Goal: Task Accomplishment & Management: Manage account settings

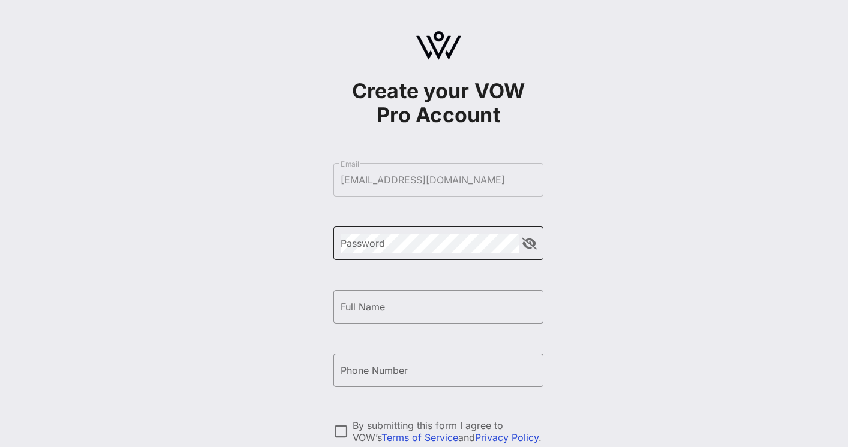
scroll to position [134, 0]
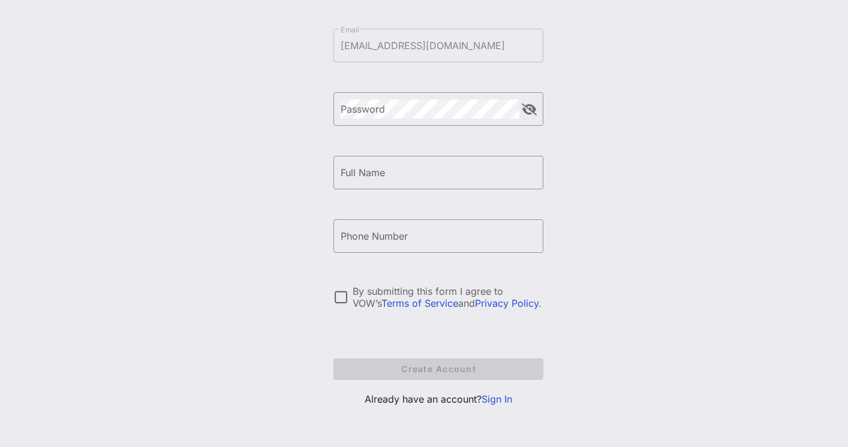
click at [496, 401] on link "Sign In" at bounding box center [496, 399] width 31 height 12
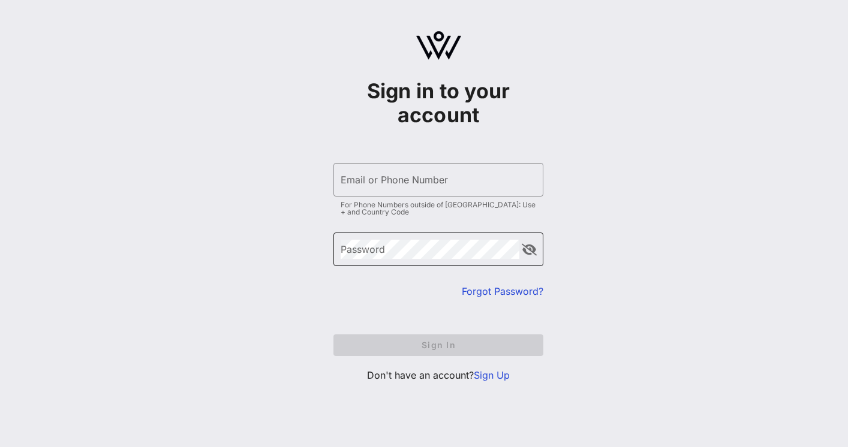
type input "mvreynolds@gmail.com"
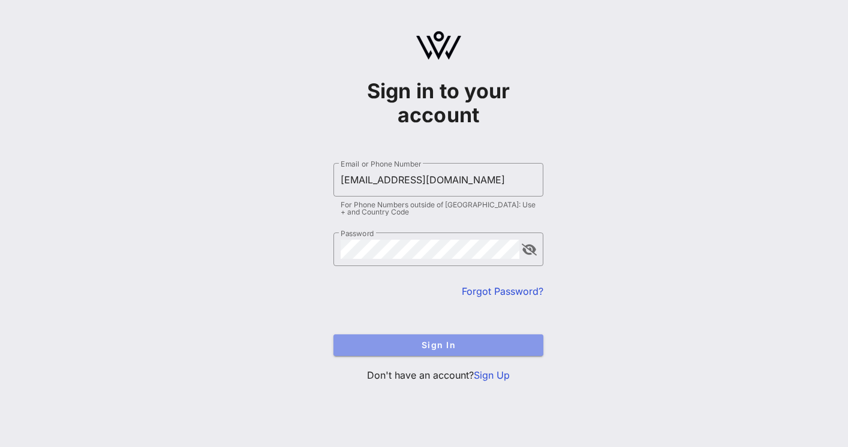
click at [420, 343] on span "Sign In" at bounding box center [438, 345] width 191 height 10
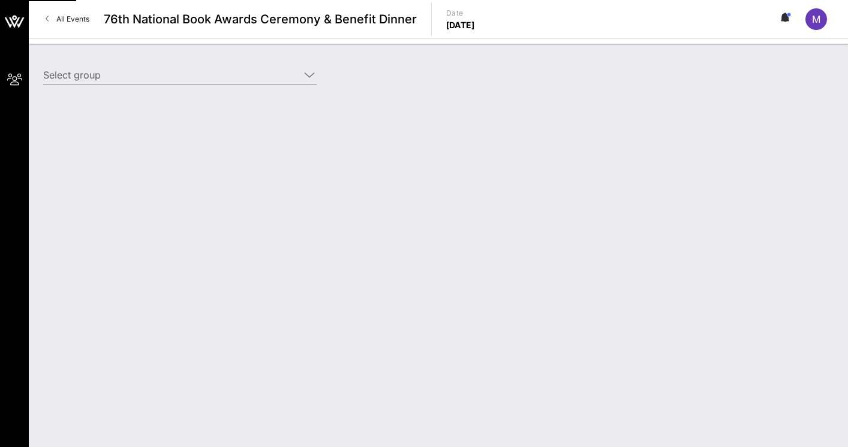
type input "Test MR (Test MR) [[PERSON_NAME], [EMAIL_ADDRESS][DOMAIN_NAME]]"
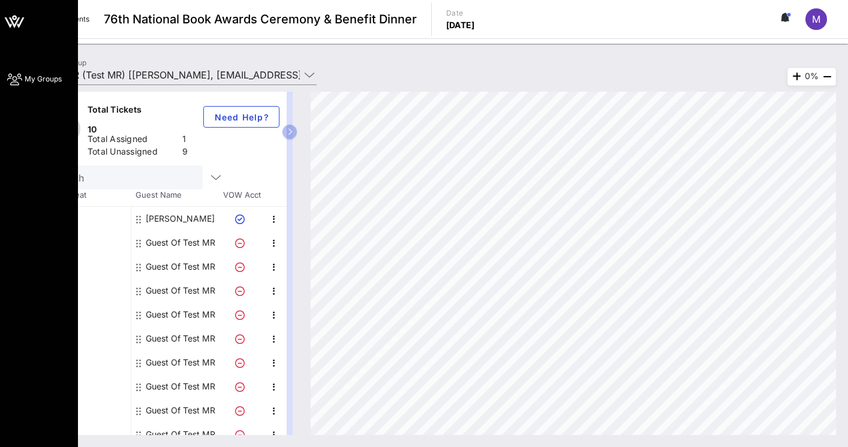
drag, startPoint x: 137, startPoint y: 227, endPoint x: 0, endPoint y: 25, distance: 244.2
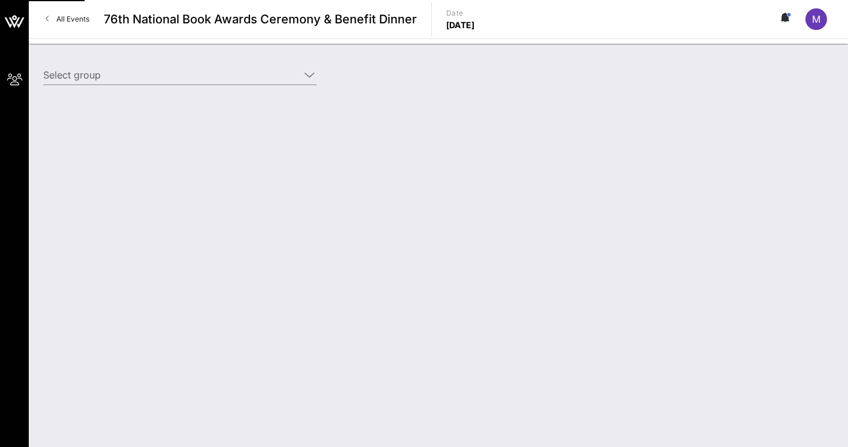
type input "Test MR (Test MR) [[PERSON_NAME], [EMAIL_ADDRESS][DOMAIN_NAME]]"
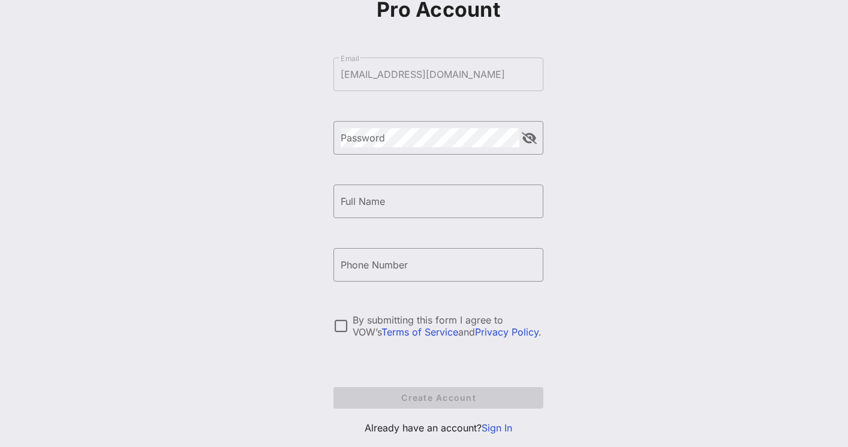
scroll to position [134, 0]
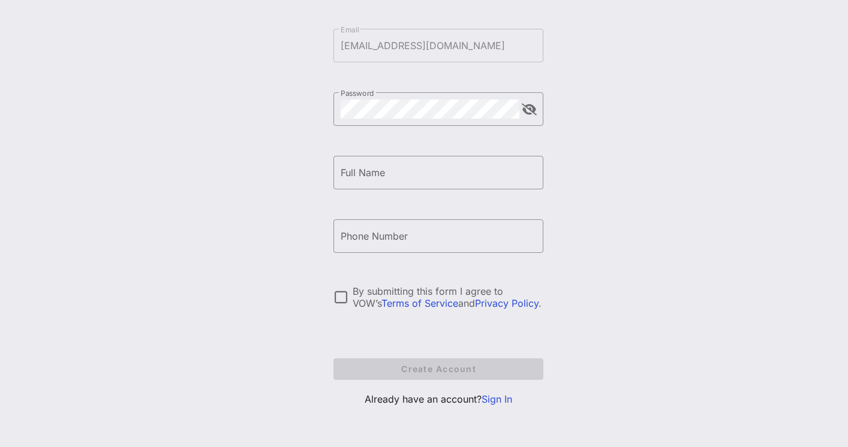
click at [502, 395] on link "Sign In" at bounding box center [496, 399] width 31 height 12
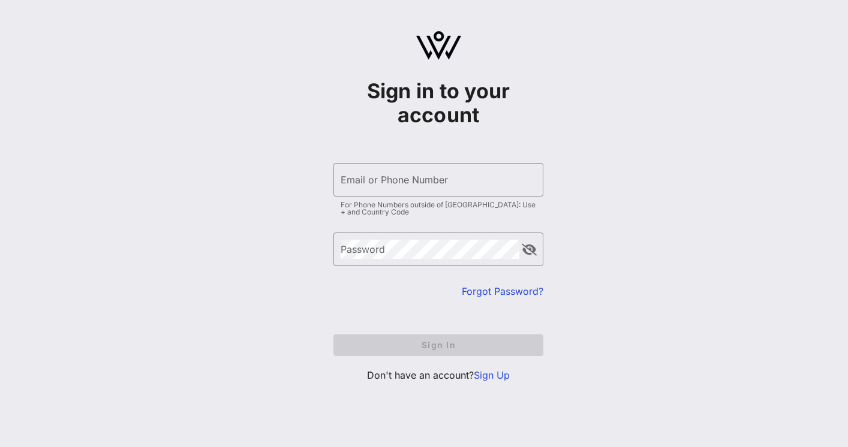
type input "mvreynolds@gmail.com"
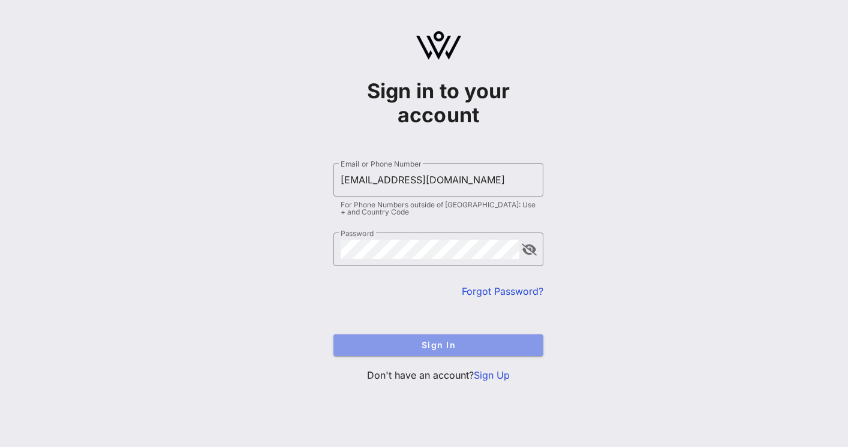
click at [437, 344] on span "Sign In" at bounding box center [438, 345] width 191 height 10
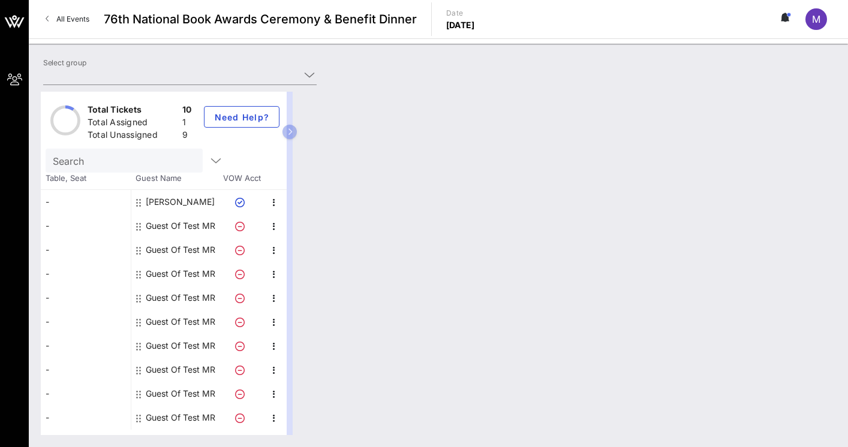
type input "Test MR (Test MR) [[PERSON_NAME], [EMAIL_ADDRESS][DOMAIN_NAME]]"
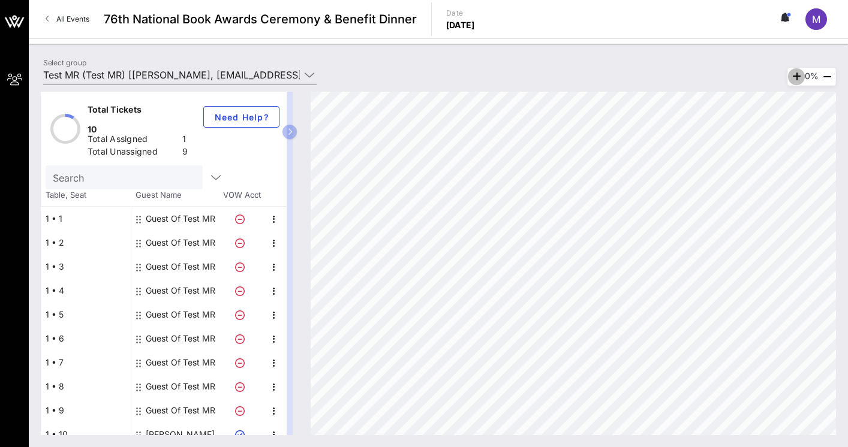
click at [789, 76] on icon "button" at bounding box center [796, 77] width 14 height 14
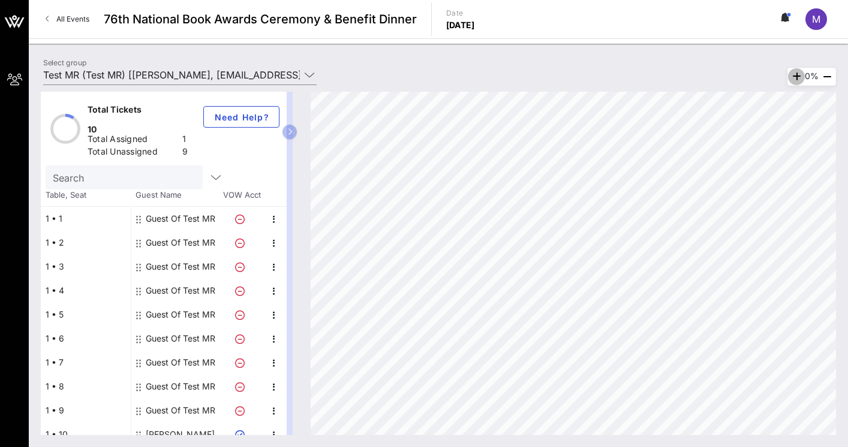
click at [789, 76] on icon "button" at bounding box center [796, 77] width 14 height 14
click at [833, 76] on icon "button" at bounding box center [826, 77] width 14 height 14
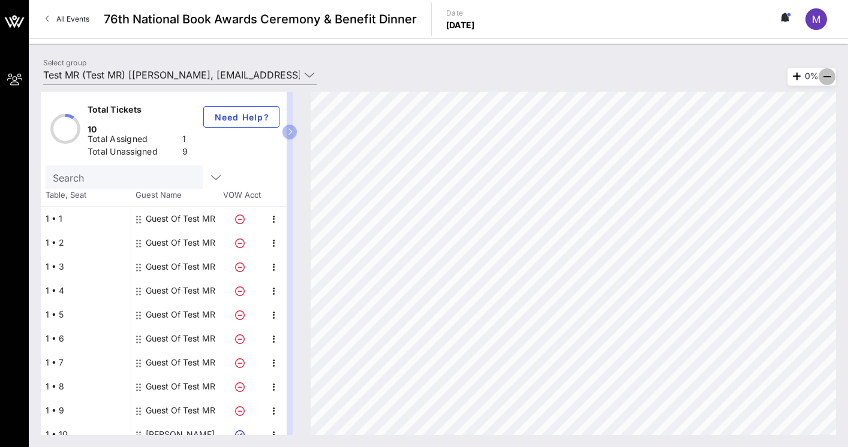
click at [833, 76] on icon "button" at bounding box center [826, 77] width 14 height 14
click at [792, 78] on icon "button" at bounding box center [796, 77] width 14 height 14
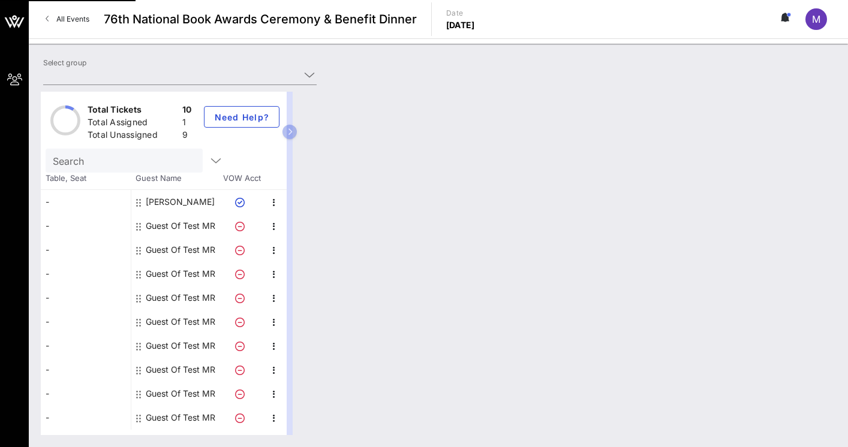
type input "Test MR (Test MR) [[PERSON_NAME], [EMAIL_ADDRESS][DOMAIN_NAME]]"
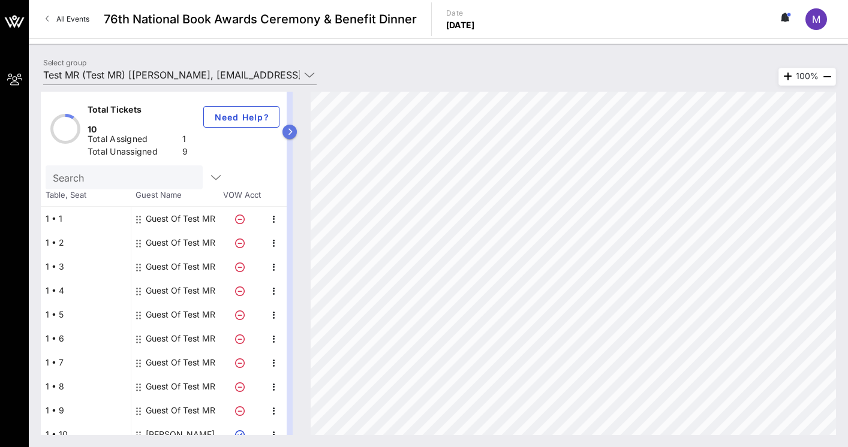
click at [289, 132] on icon "button" at bounding box center [289, 131] width 5 height 7
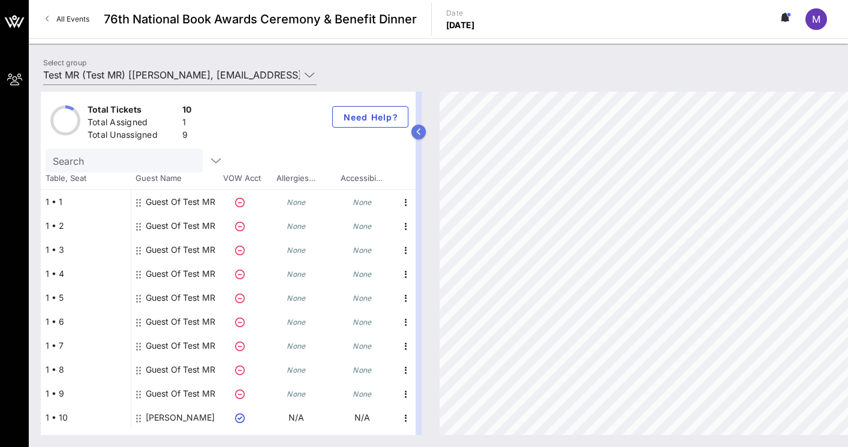
click at [419, 133] on icon "button" at bounding box center [418, 131] width 5 height 7
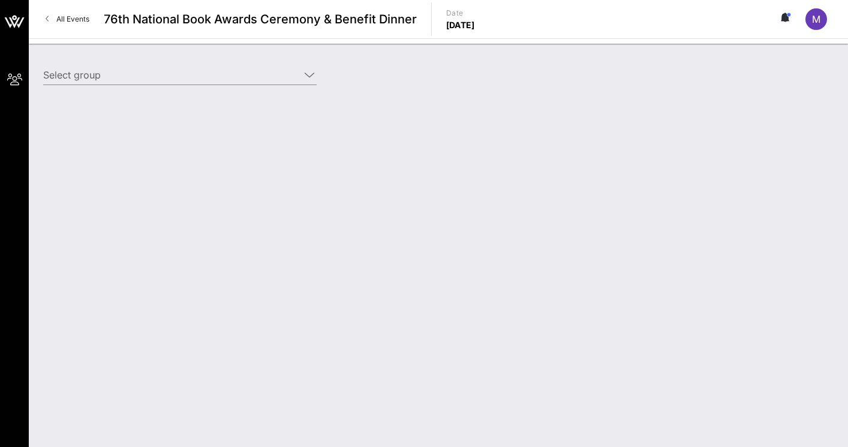
type input "Test MR (Test MR) [[PERSON_NAME], [EMAIL_ADDRESS][DOMAIN_NAME]]"
